Goal: Task Accomplishment & Management: Manage account settings

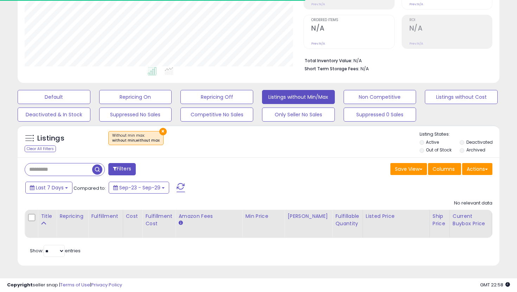
scroll to position [144, 279]
click at [107, 98] on button "Repricing On" at bounding box center [135, 97] width 73 height 14
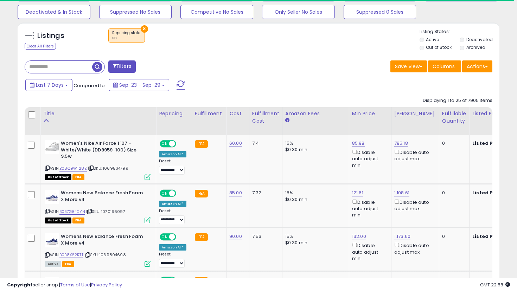
scroll to position [139, 0]
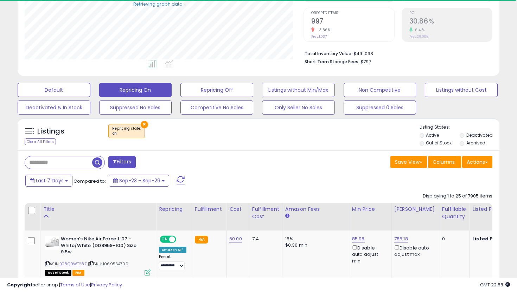
click at [424, 141] on li "Out of Stock" at bounding box center [438, 144] width 39 height 8
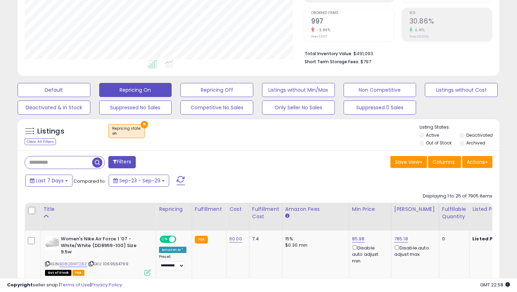
scroll to position [144, 279]
click at [419, 145] on li "Out of Stock" at bounding box center [438, 144] width 39 height 8
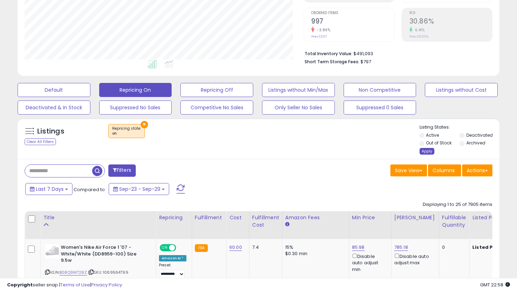
click at [426, 150] on div "Apply" at bounding box center [426, 151] width 15 height 7
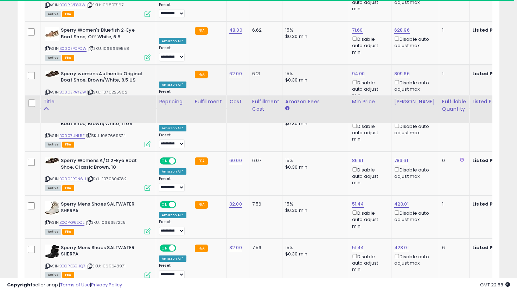
scroll to position [1263, 0]
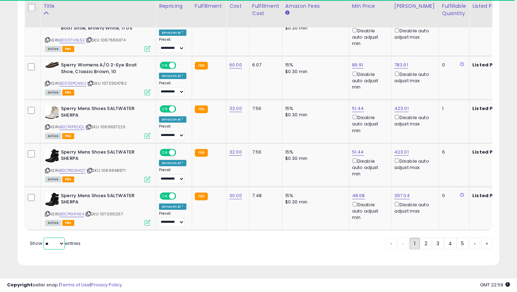
click at [59, 243] on select "** **" at bounding box center [54, 244] width 21 height 12
select select "**"
click at [44, 238] on select "** **" at bounding box center [54, 244] width 21 height 12
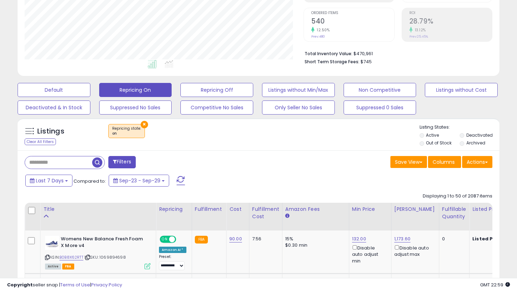
scroll to position [144, 279]
click at [445, 214] on div "Fulfillable Quantity" at bounding box center [454, 213] width 24 height 15
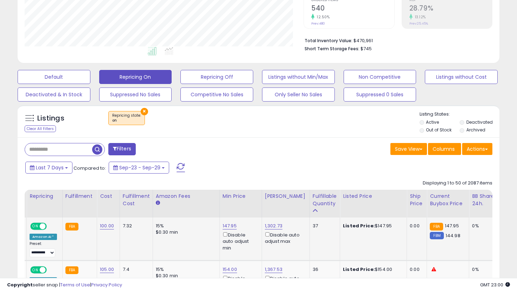
scroll to position [0, 131]
click at [227, 225] on link "147.95" at bounding box center [228, 226] width 14 height 7
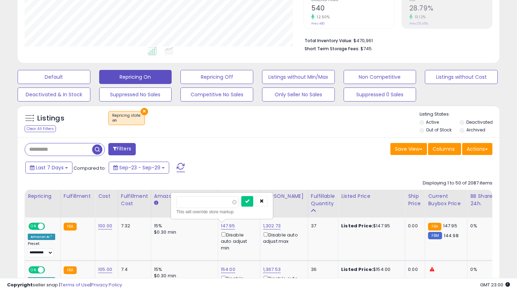
drag, startPoint x: 206, startPoint y: 201, endPoint x: 160, endPoint y: 201, distance: 46.1
type input "***"
click button "submit" at bounding box center [247, 201] width 12 height 11
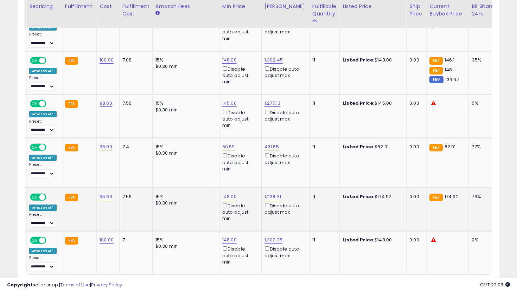
scroll to position [0, 135]
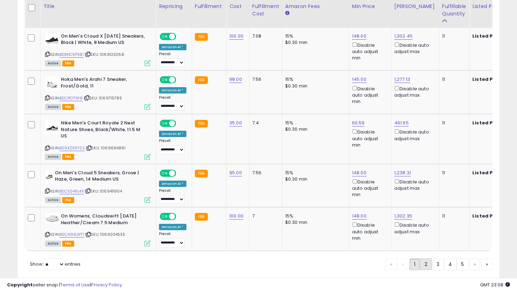
click at [422, 264] on link "2" at bounding box center [426, 264] width 12 height 12
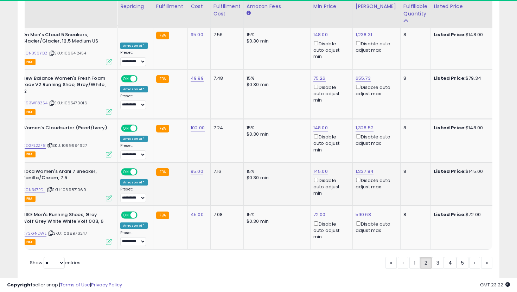
scroll to position [0, 0]
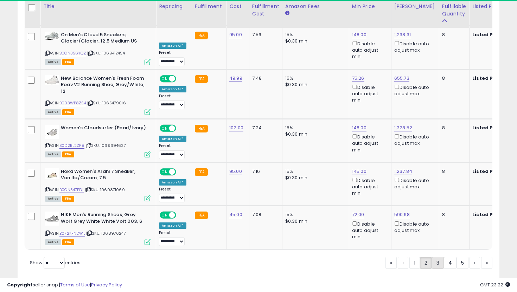
click at [434, 257] on link "3" at bounding box center [438, 263] width 12 height 12
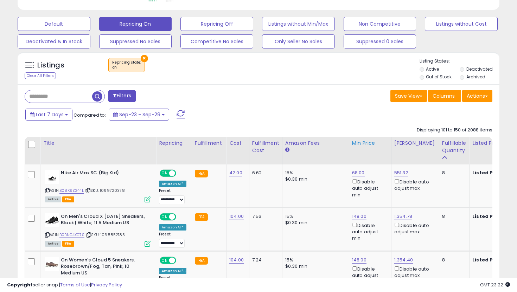
scroll to position [207, 0]
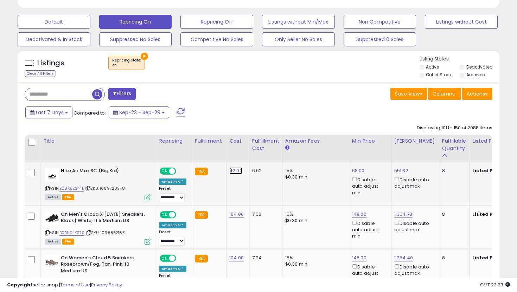
click at [233, 168] on link "42.00" at bounding box center [235, 170] width 13 height 7
drag, startPoint x: 206, startPoint y: 154, endPoint x: 160, endPoint y: 148, distance: 46.1
type input "**"
click button "submit" at bounding box center [256, 153] width 12 height 11
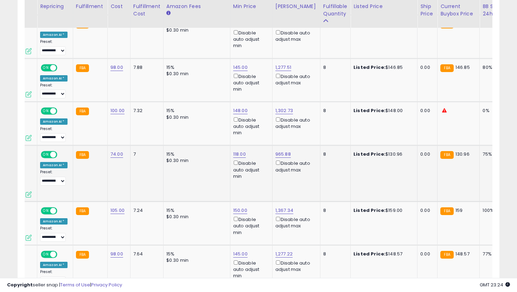
scroll to position [0, 139]
